Goal: Navigation & Orientation: Understand site structure

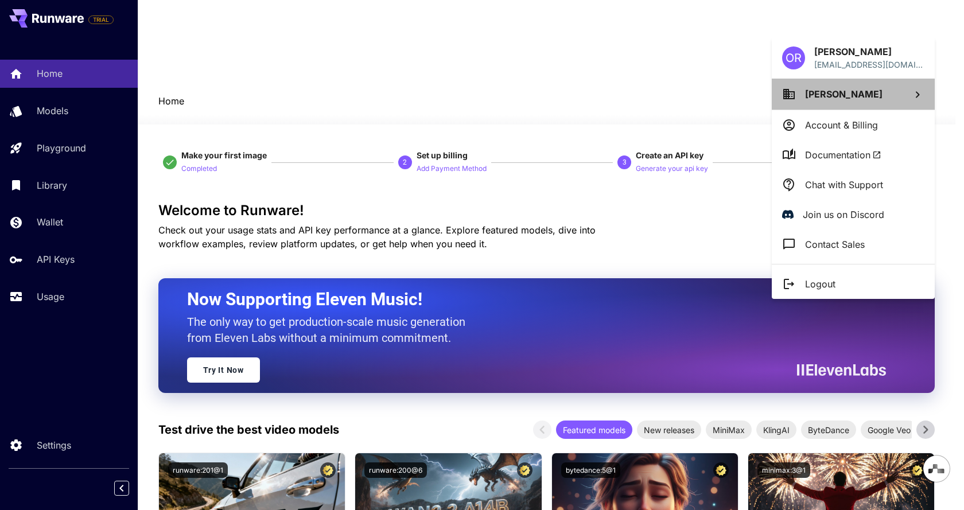
click at [917, 94] on icon at bounding box center [918, 95] width 14 height 14
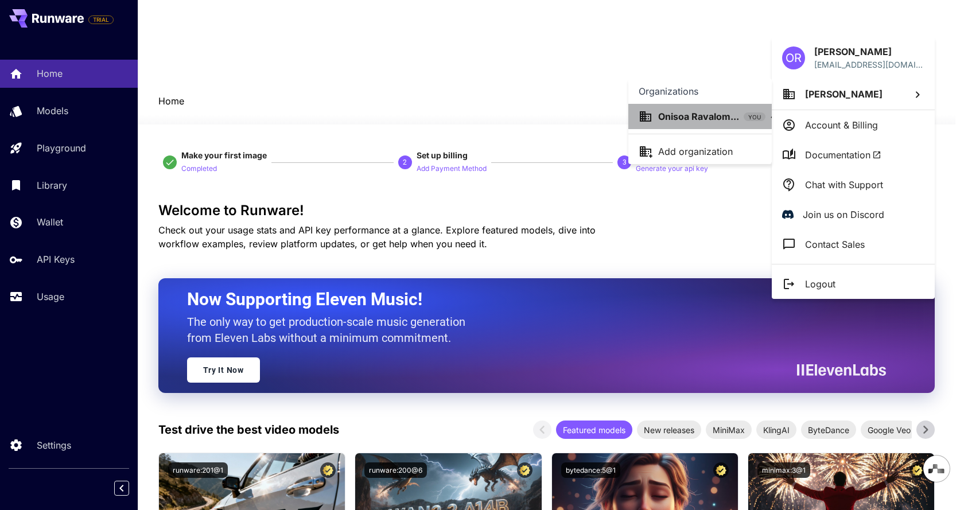
click at [730, 119] on p "Onisoa Ravalom..." at bounding box center [698, 117] width 81 height 14
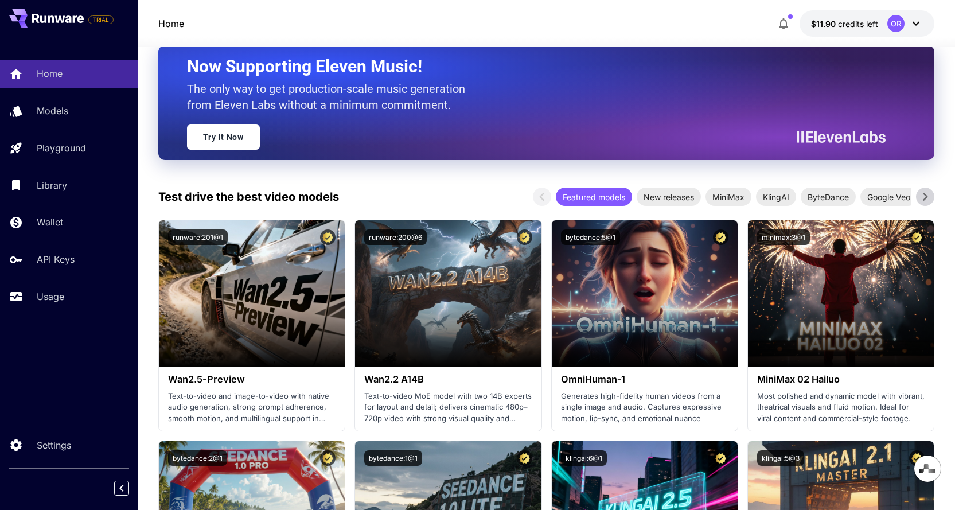
scroll to position [402, 0]
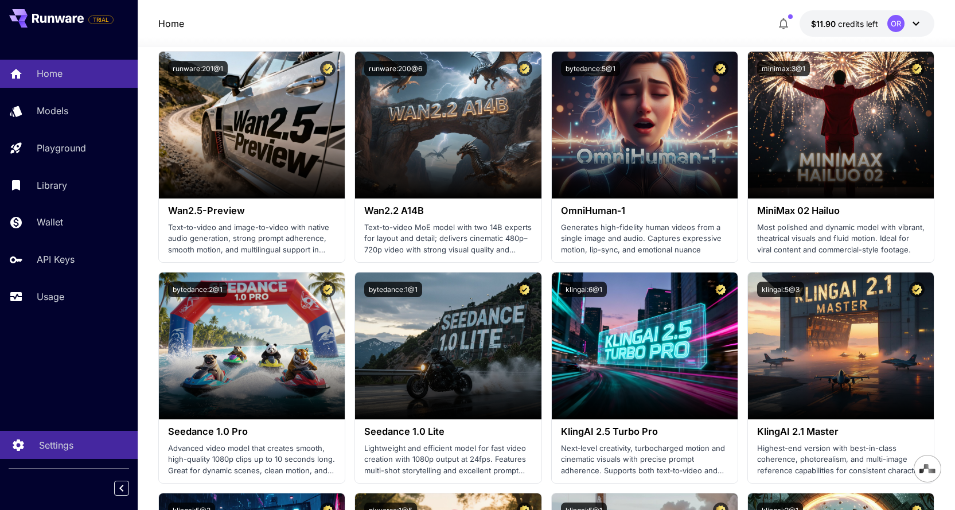
click at [60, 449] on p "Settings" at bounding box center [56, 445] width 34 height 14
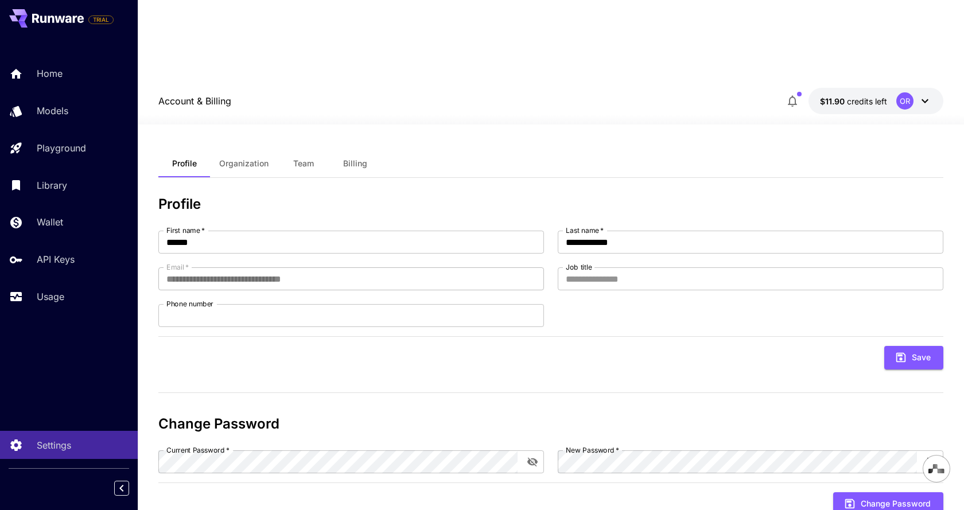
click at [260, 158] on span "Organization" at bounding box center [243, 163] width 49 height 10
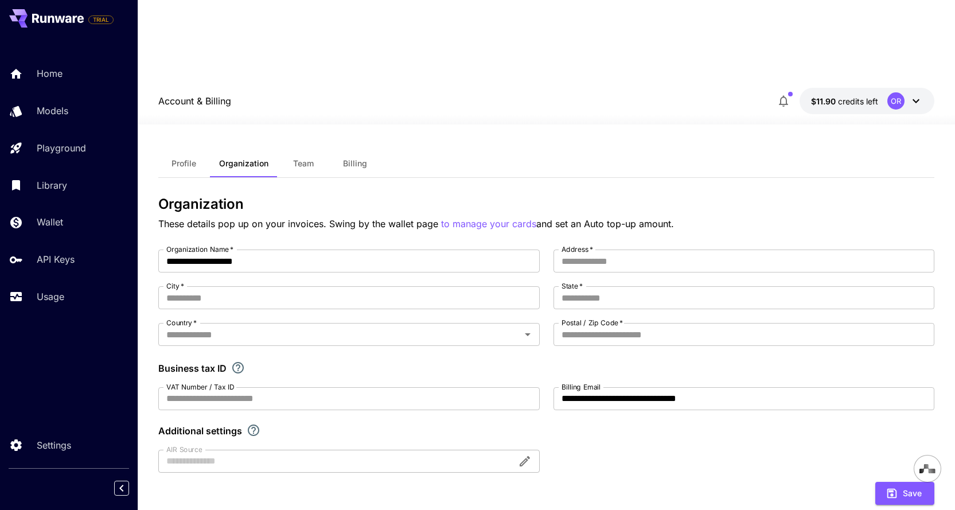
click at [301, 158] on span "Team" at bounding box center [303, 163] width 21 height 10
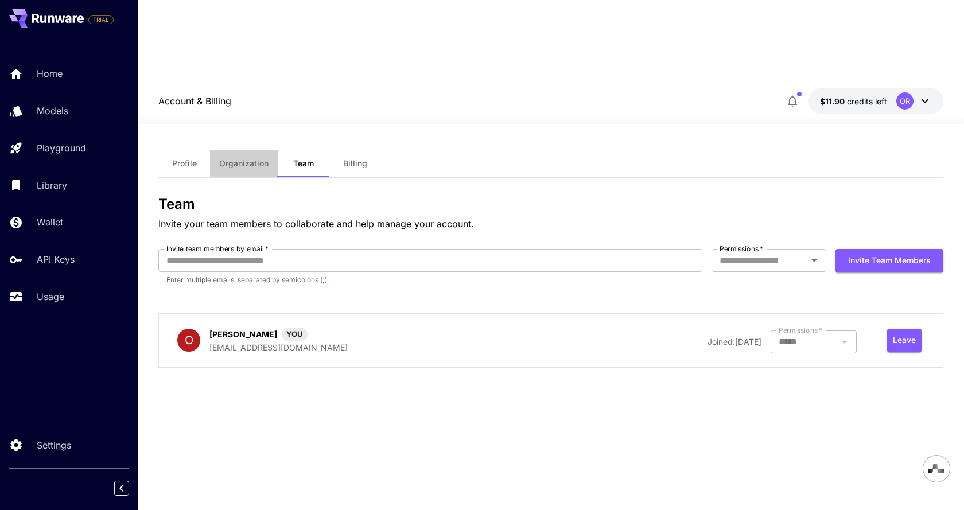
click at [258, 158] on span "Organization" at bounding box center [243, 163] width 49 height 10
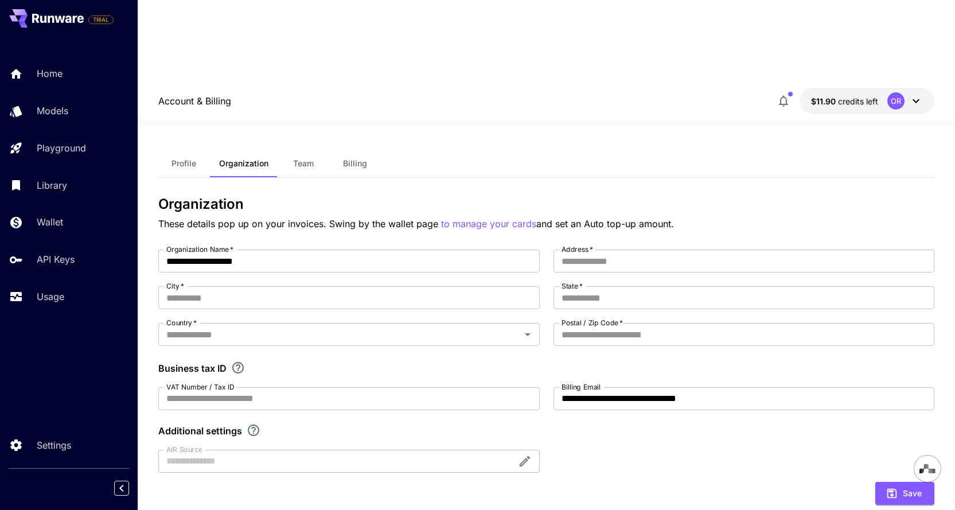
click at [185, 158] on span "Profile" at bounding box center [184, 163] width 25 height 10
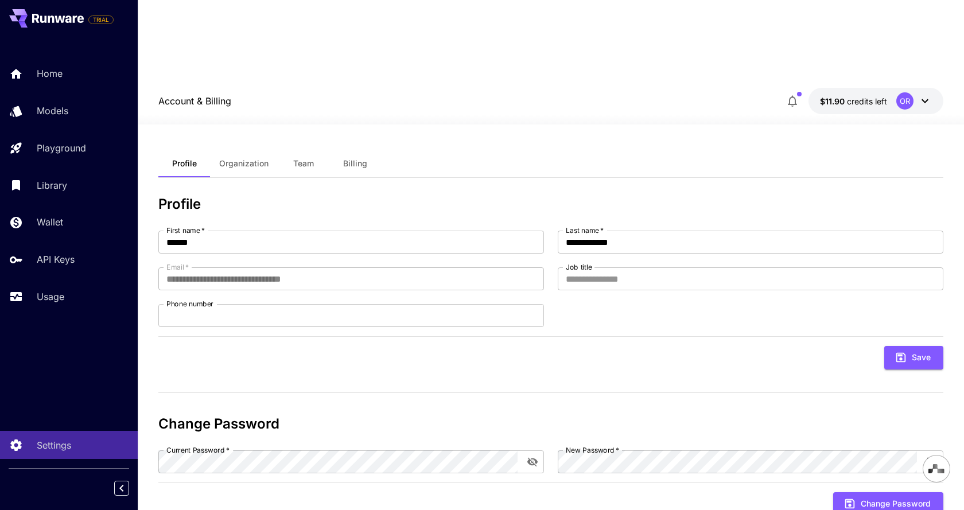
click at [904, 92] on div "OR" at bounding box center [904, 100] width 17 height 17
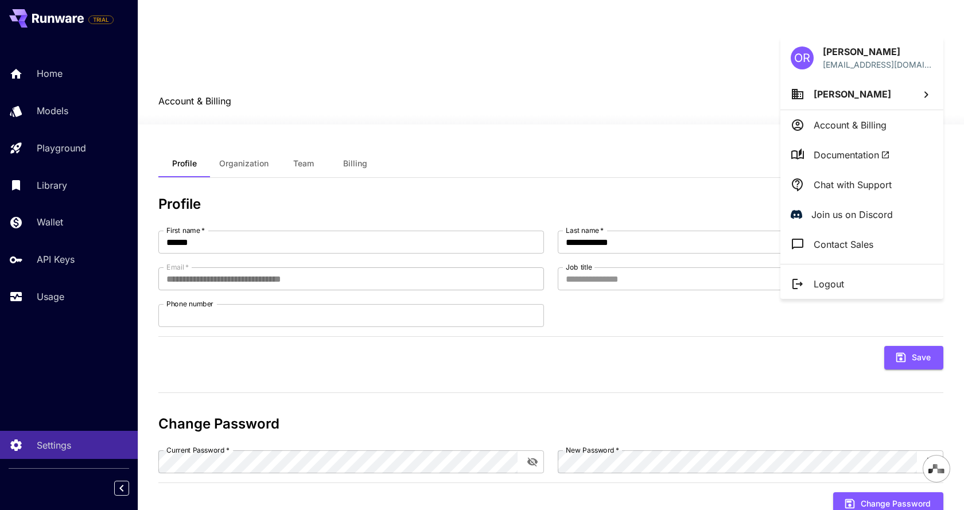
click at [64, 299] on div at bounding box center [482, 255] width 964 height 510
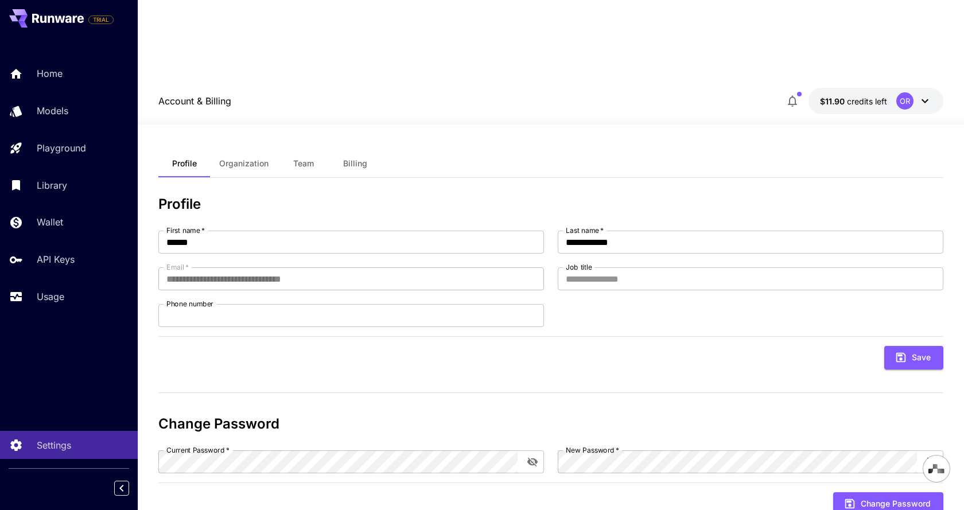
click at [49, 298] on p "Usage" at bounding box center [51, 297] width 28 height 14
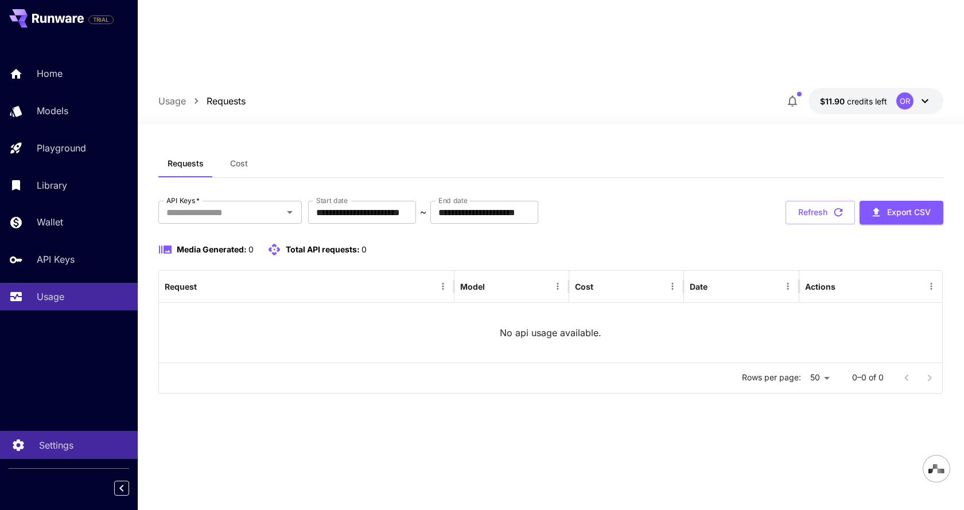
click at [67, 450] on p "Settings" at bounding box center [56, 445] width 34 height 14
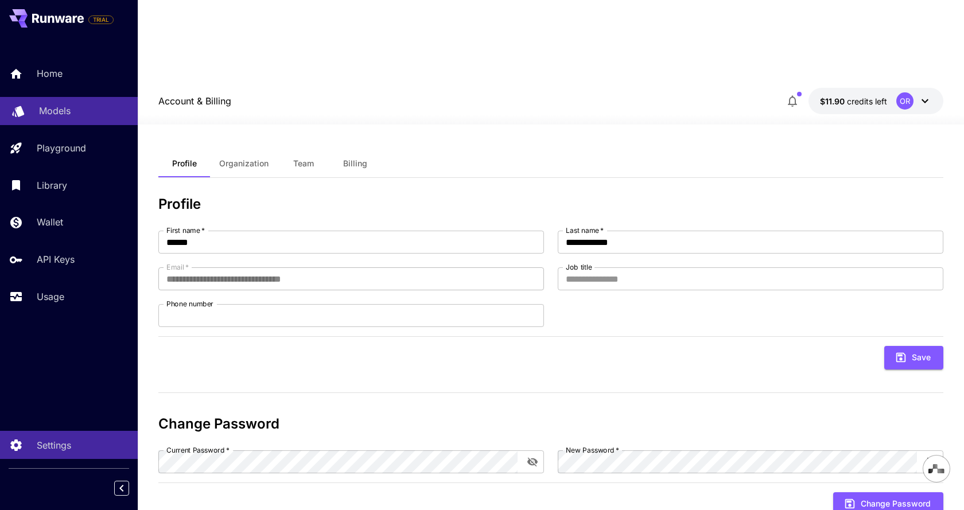
click at [59, 107] on p "Models" at bounding box center [55, 111] width 32 height 14
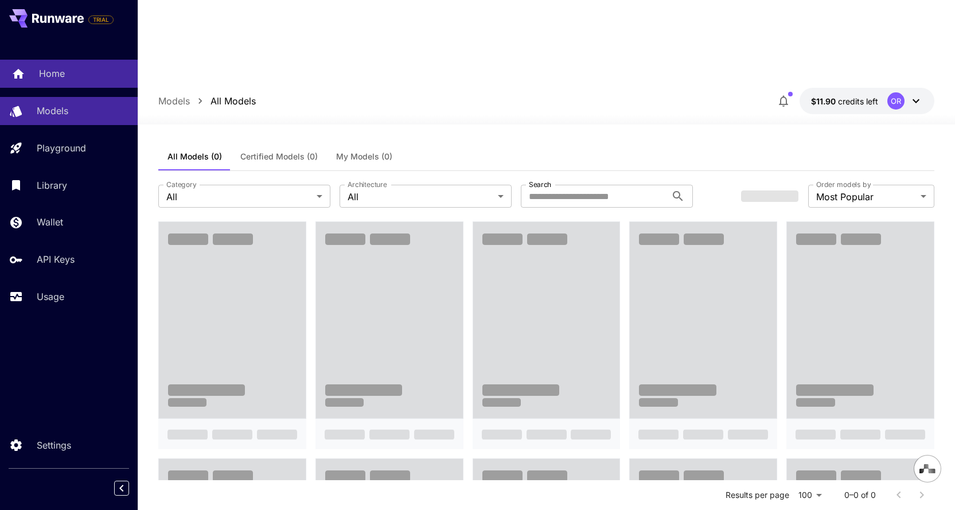
click at [65, 79] on div "Home" at bounding box center [84, 74] width 90 height 14
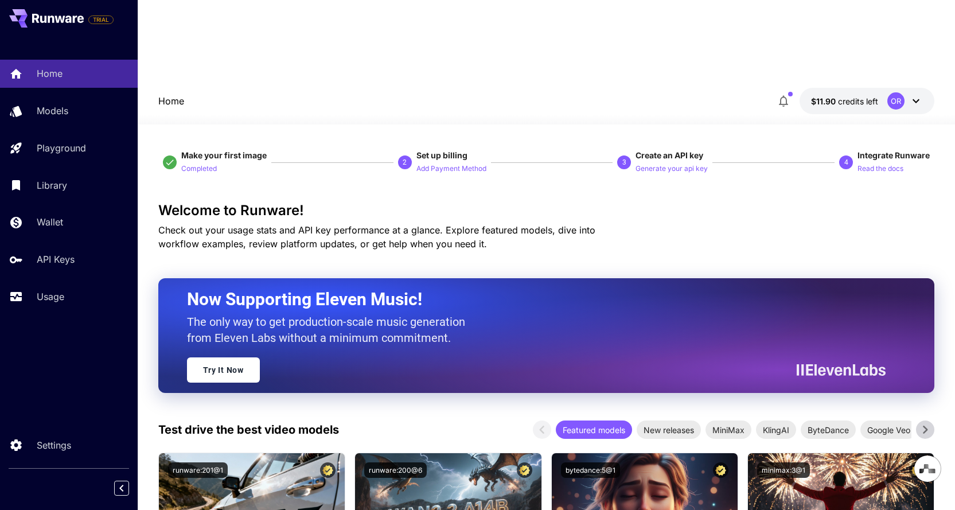
click at [63, 20] on icon at bounding box center [60, 18] width 10 height 7
click at [43, 19] on icon at bounding box center [58, 18] width 52 height 9
click at [898, 92] on div "OR" at bounding box center [896, 100] width 17 height 17
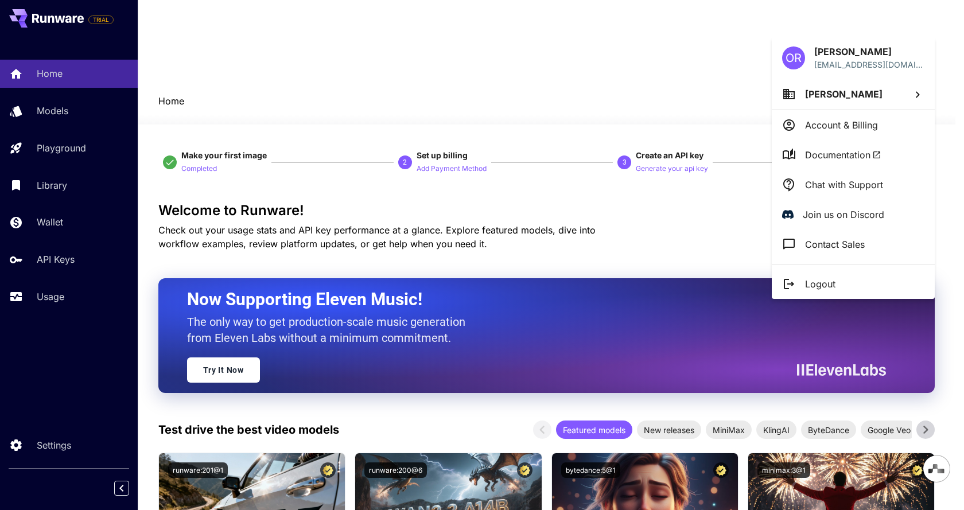
click at [97, 339] on div at bounding box center [482, 255] width 964 height 510
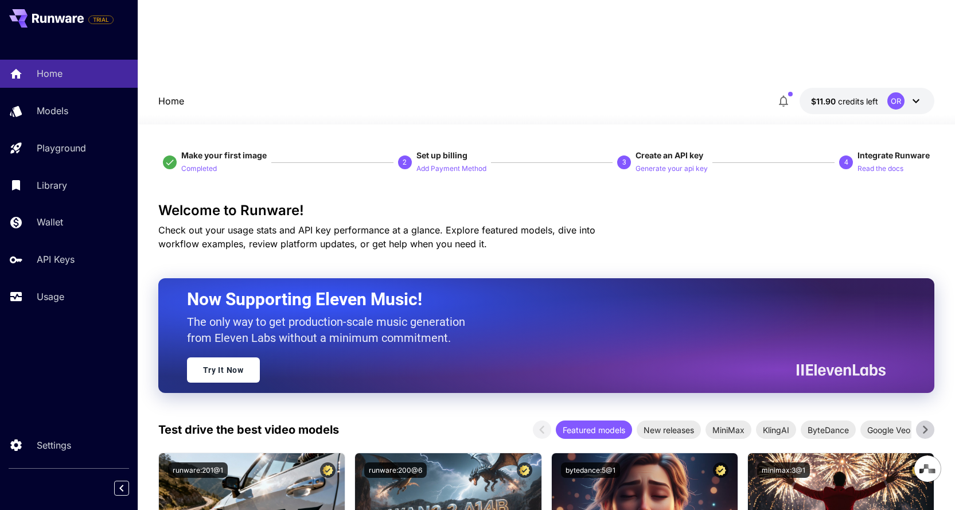
click at [49, 297] on div "OR Onisoa [PERSON_NAME] [EMAIL_ADDRESS][DOMAIN_NAME] Onisoa [PERSON_NAME] Accou…" at bounding box center [92, 255] width 184 height 510
click at [28, 290] on link "Usage" at bounding box center [69, 297] width 138 height 28
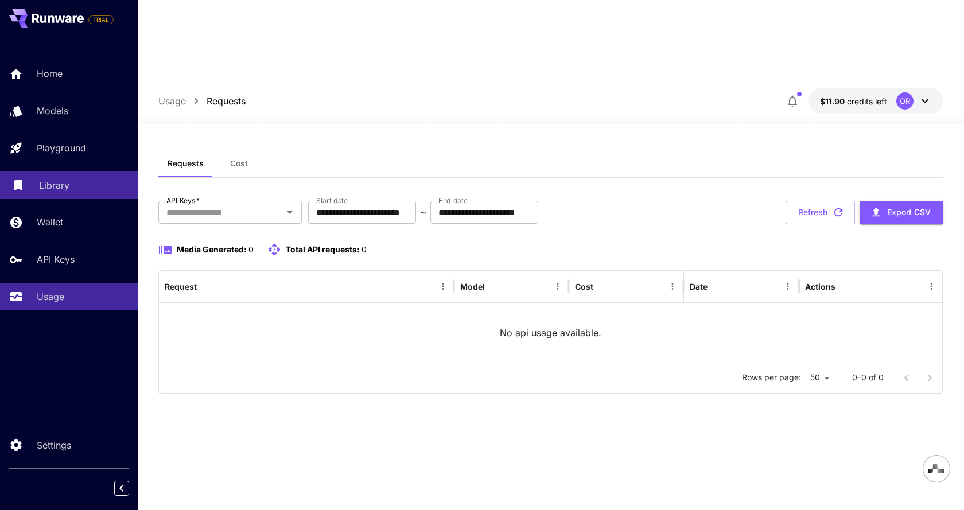
click at [49, 190] on p "Library" at bounding box center [54, 185] width 30 height 14
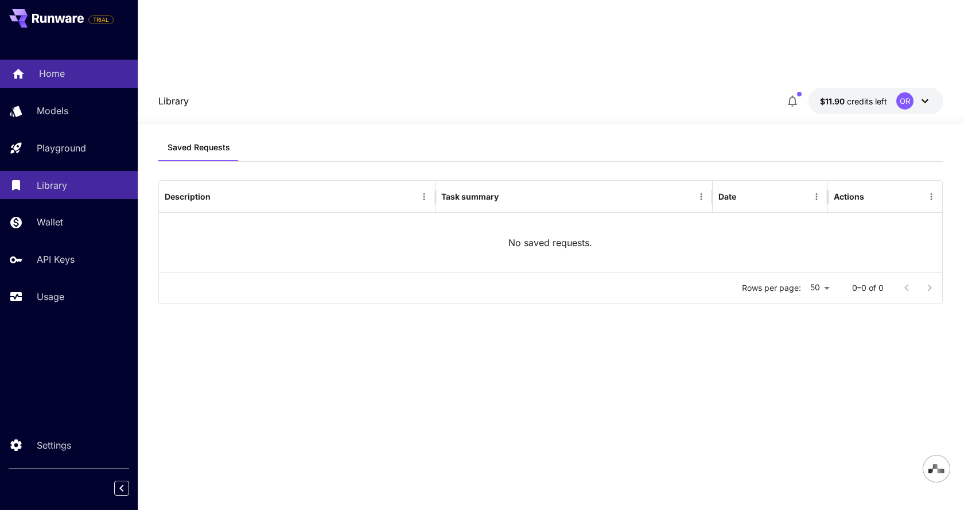
click at [51, 80] on p "Home" at bounding box center [52, 74] width 26 height 14
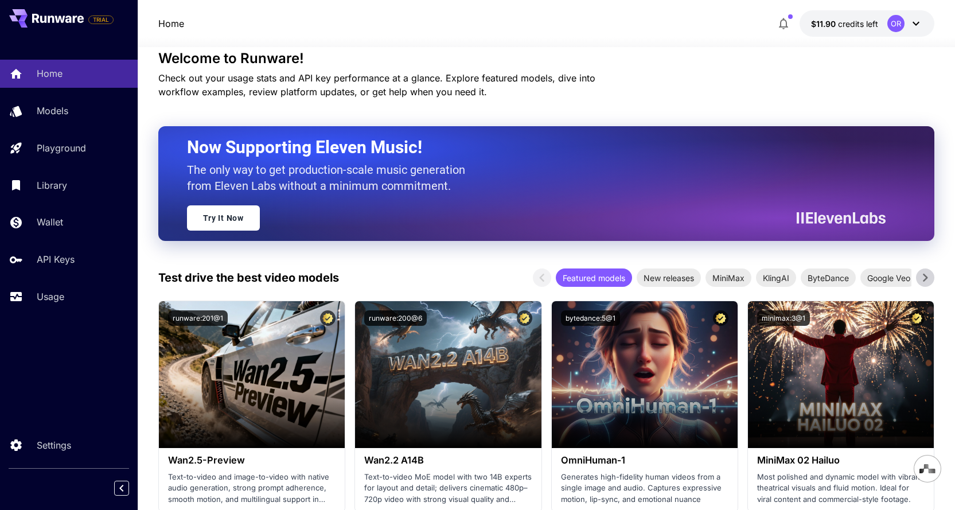
scroll to position [172, 0]
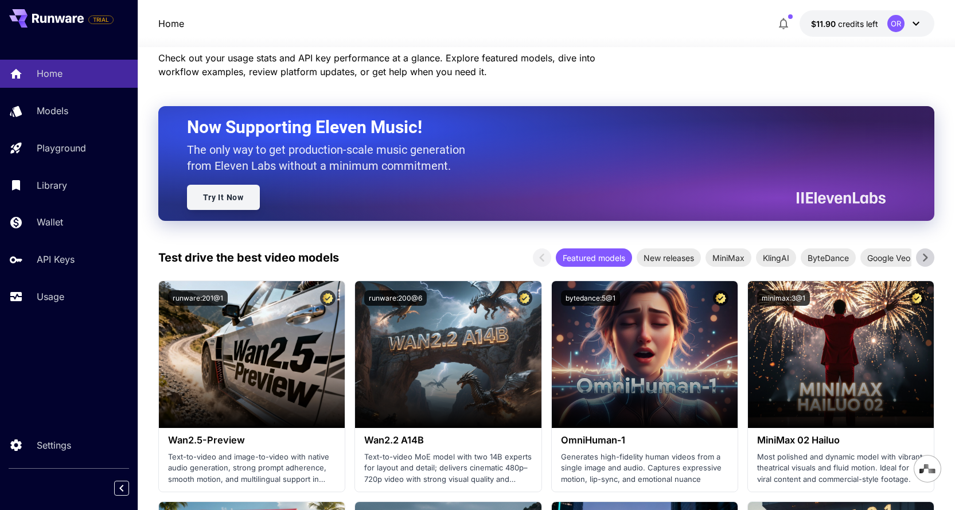
click at [239, 185] on link "Try It Now" at bounding box center [223, 197] width 73 height 25
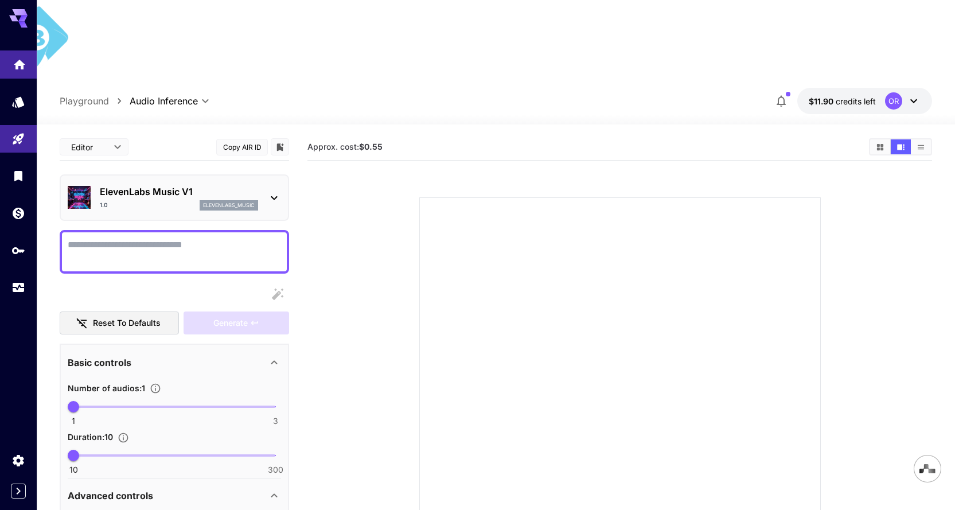
click at [20, 69] on link at bounding box center [18, 64] width 37 height 28
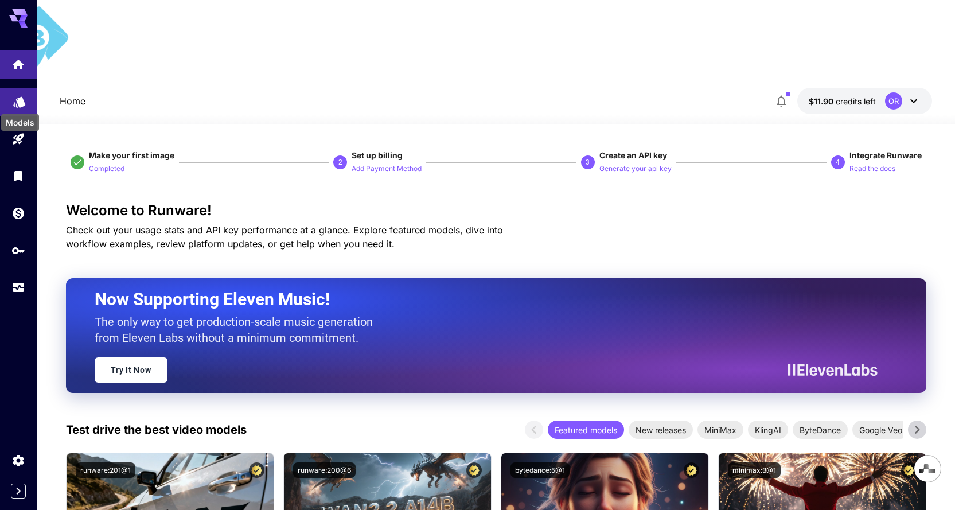
click at [23, 104] on icon "Models" at bounding box center [19, 98] width 12 height 11
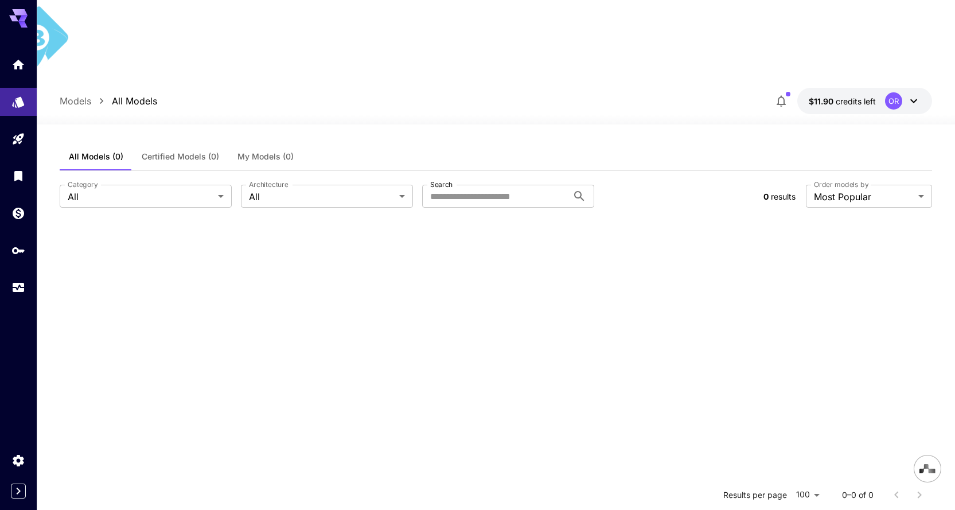
click at [21, 13] on icon at bounding box center [18, 15] width 18 height 12
click at [18, 53] on link at bounding box center [18, 64] width 37 height 28
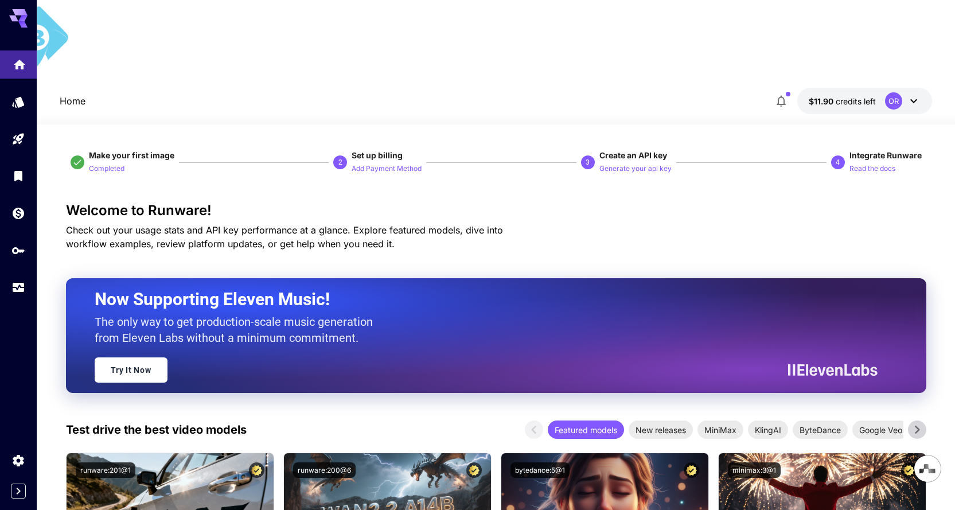
click at [17, 64] on icon "Home" at bounding box center [19, 61] width 11 height 10
click at [17, 463] on icon "Settings" at bounding box center [20, 457] width 14 height 14
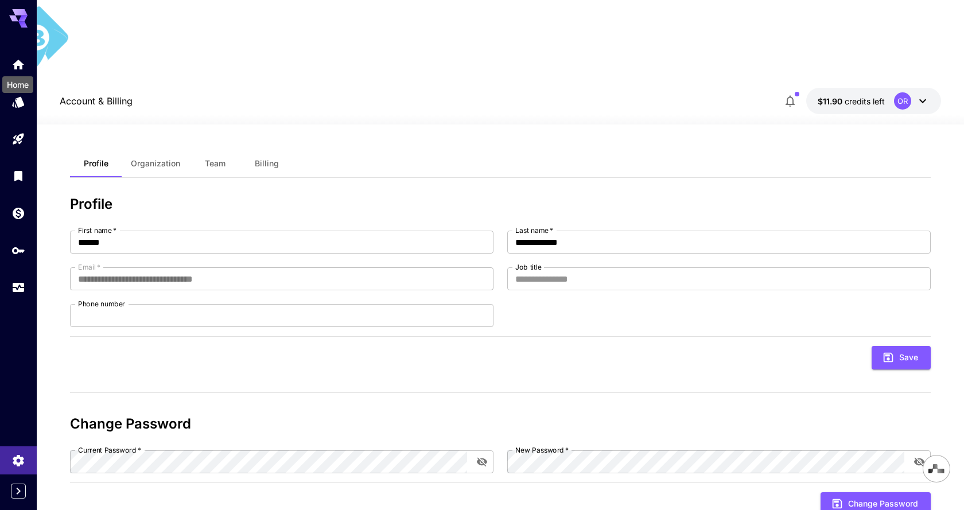
drag, startPoint x: 19, startPoint y: 68, endPoint x: 21, endPoint y: 22, distance: 45.4
click at [18, 68] on icon "Home" at bounding box center [18, 62] width 14 height 14
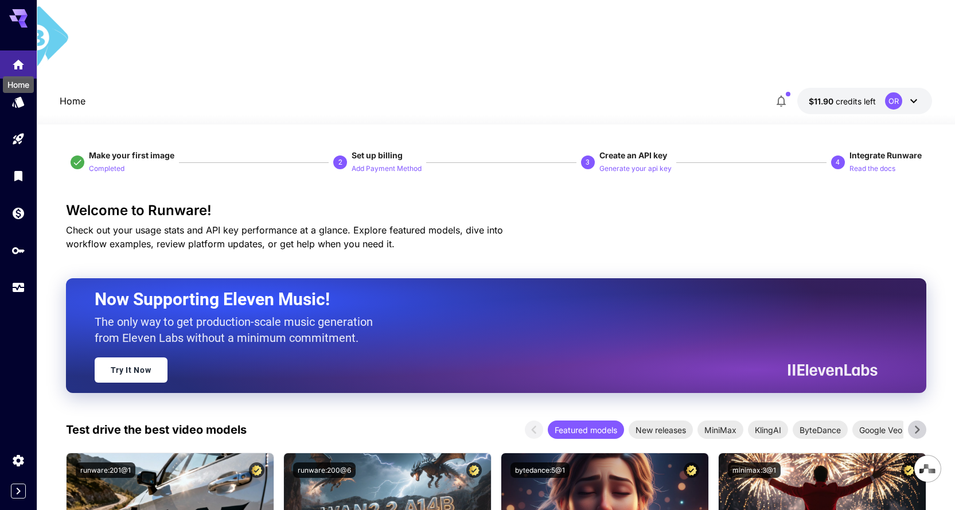
click at [21, 22] on icon at bounding box center [22, 24] width 9 height 6
click at [0, 10] on div at bounding box center [18, 14] width 37 height 28
click at [18, 18] on icon at bounding box center [18, 18] width 18 height 18
click at [15, 22] on icon at bounding box center [18, 18] width 18 height 18
click at [13, 67] on icon "Home" at bounding box center [20, 62] width 14 height 14
